Goal: Task Accomplishment & Management: Use online tool/utility

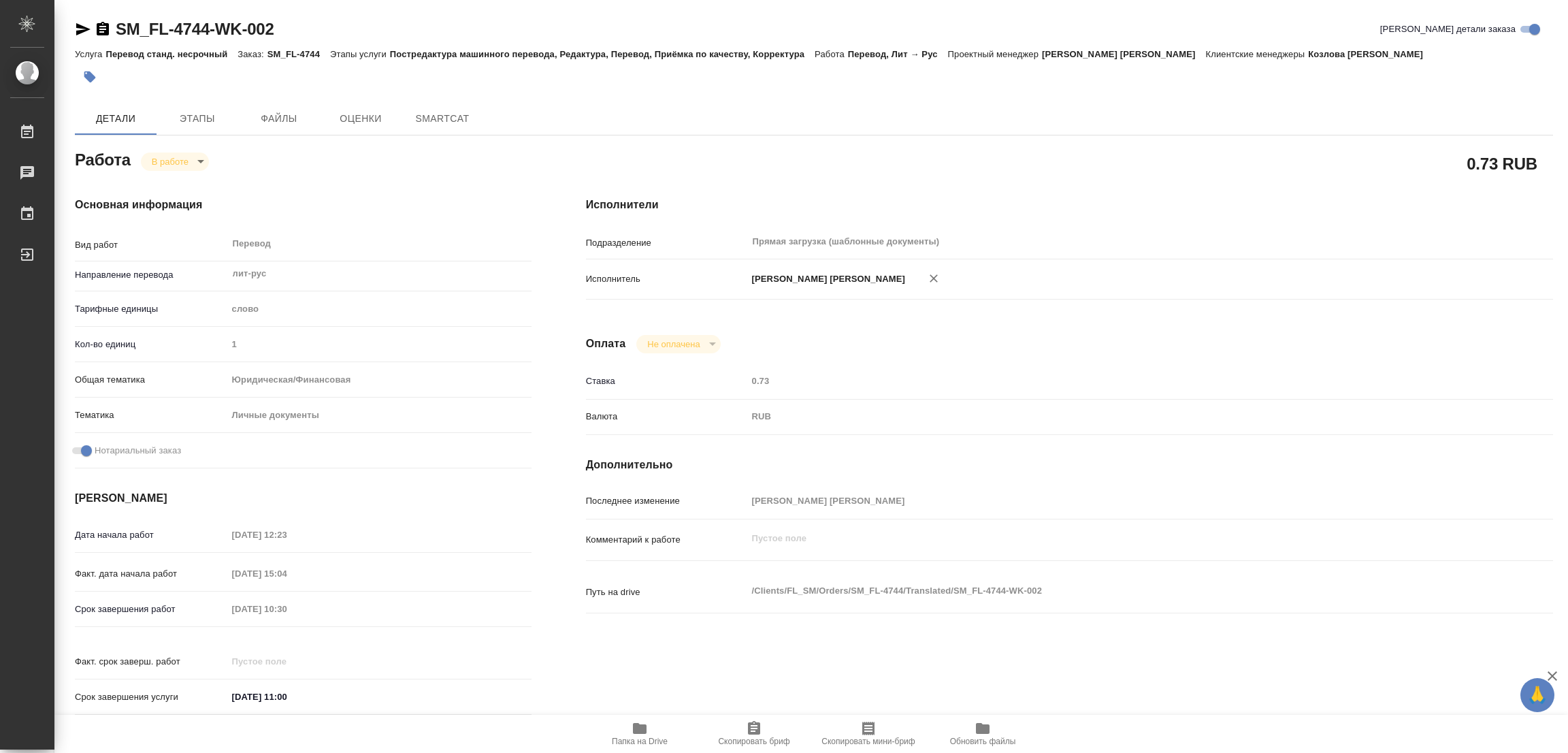
type textarea "x"
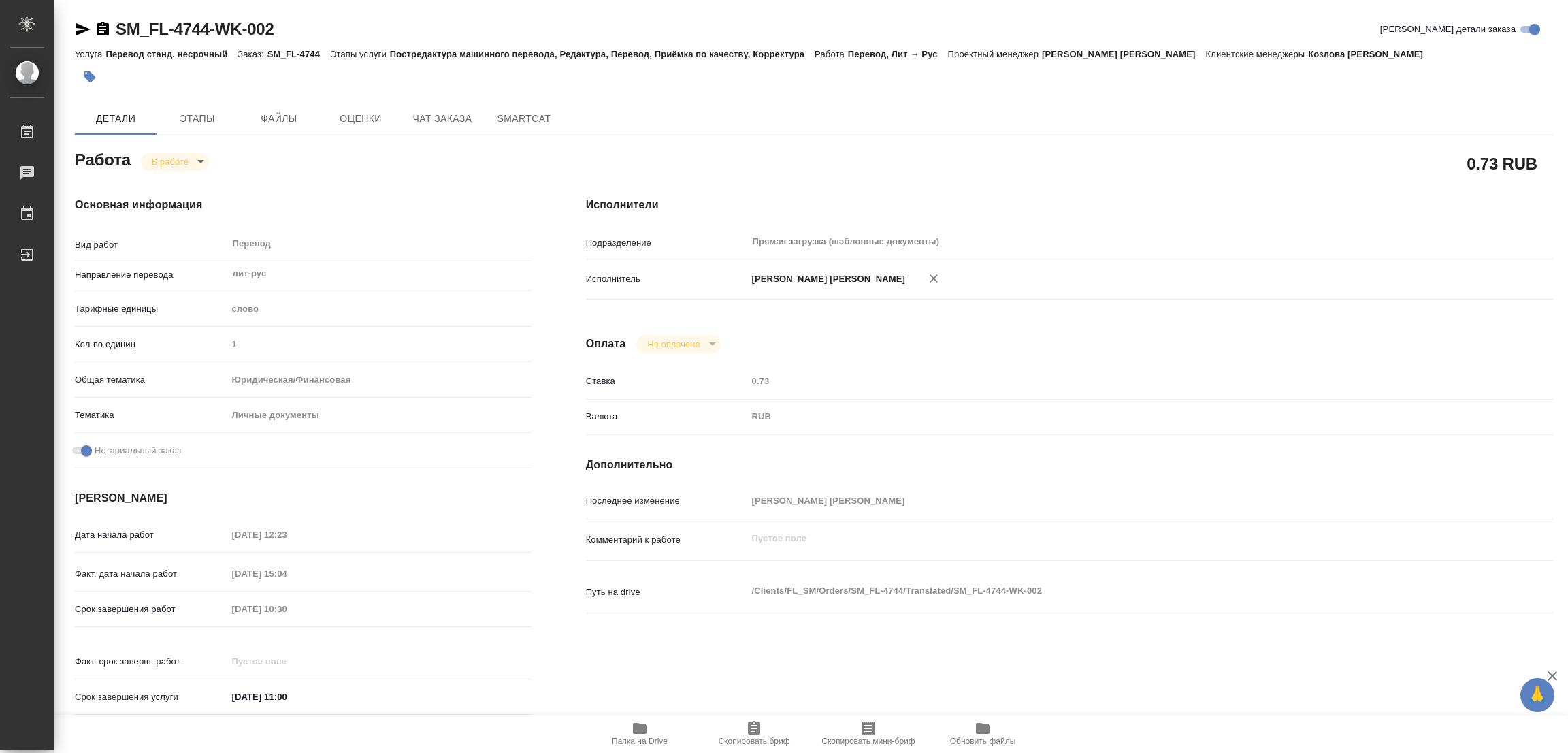
type textarea "x"
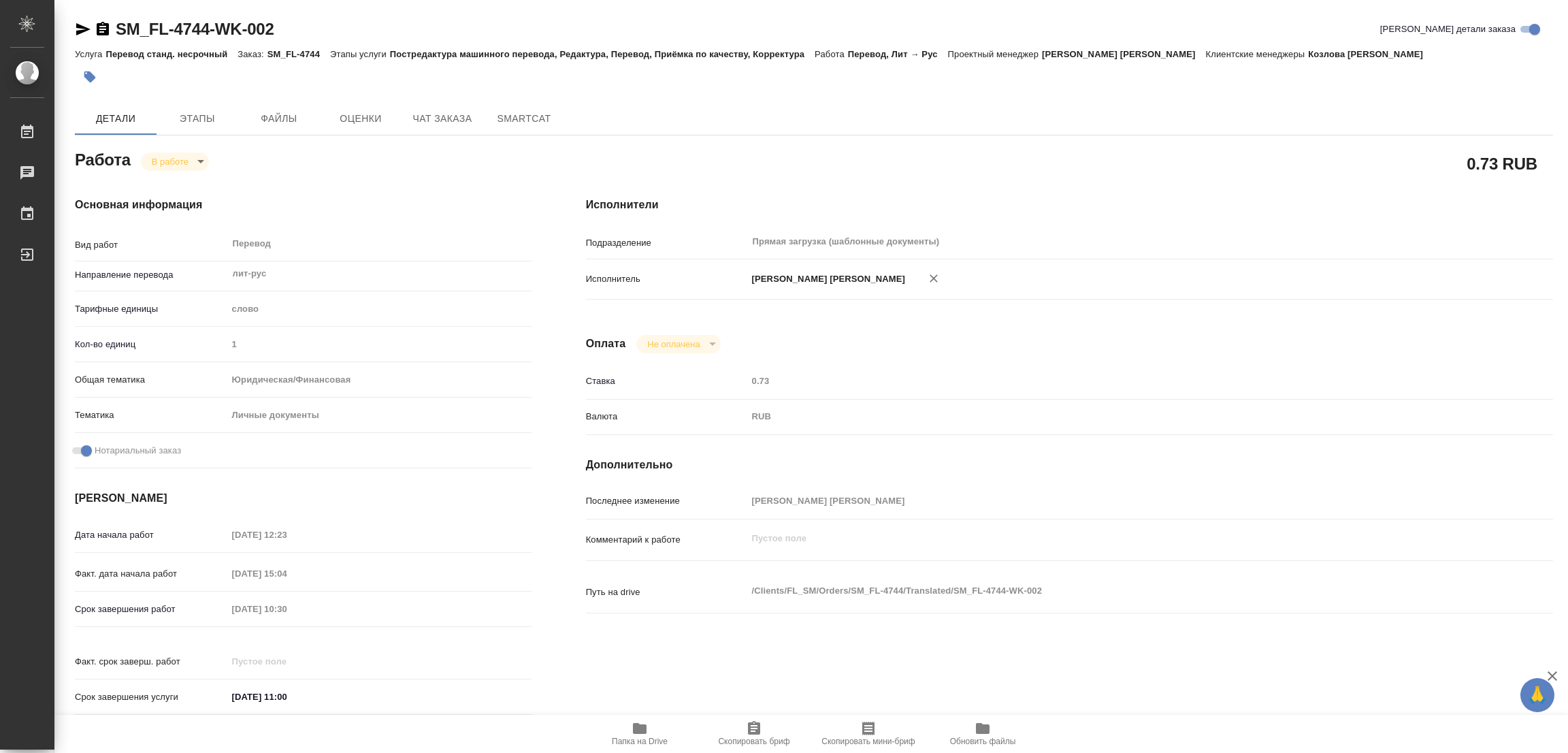
type textarea "x"
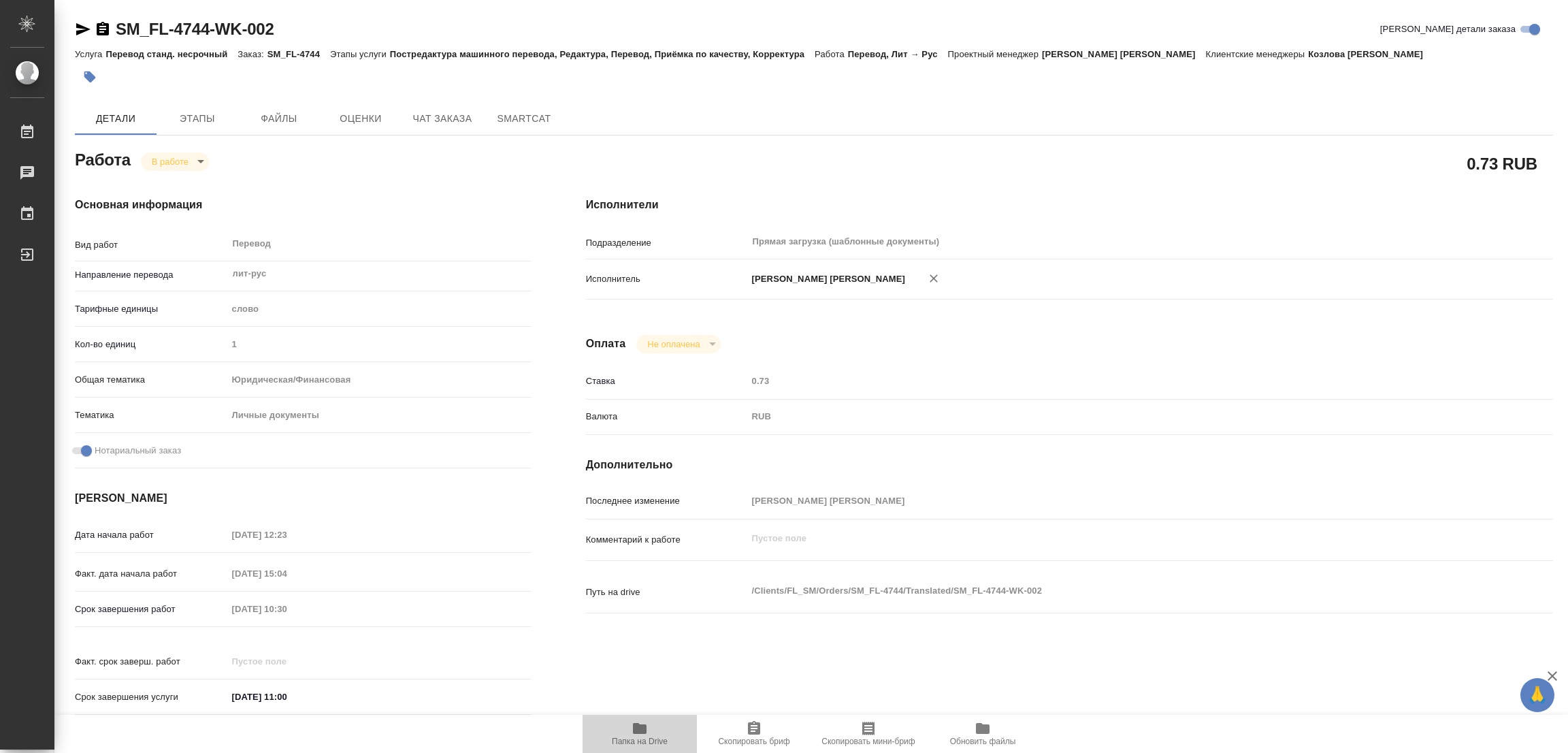
click at [633, 724] on icon "button" at bounding box center [639, 728] width 14 height 11
type textarea "x"
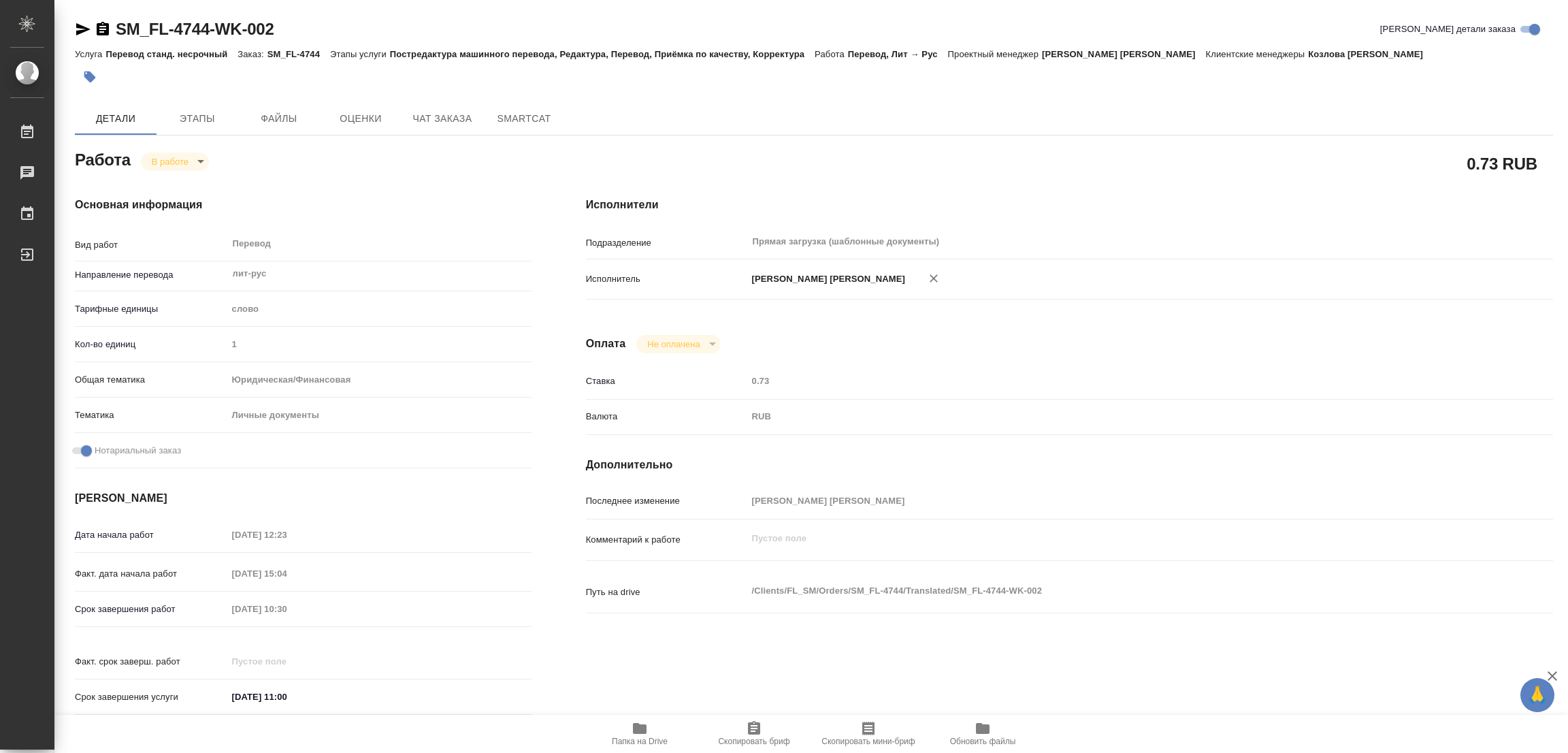
type textarea "x"
